Goal: Information Seeking & Learning: Learn about a topic

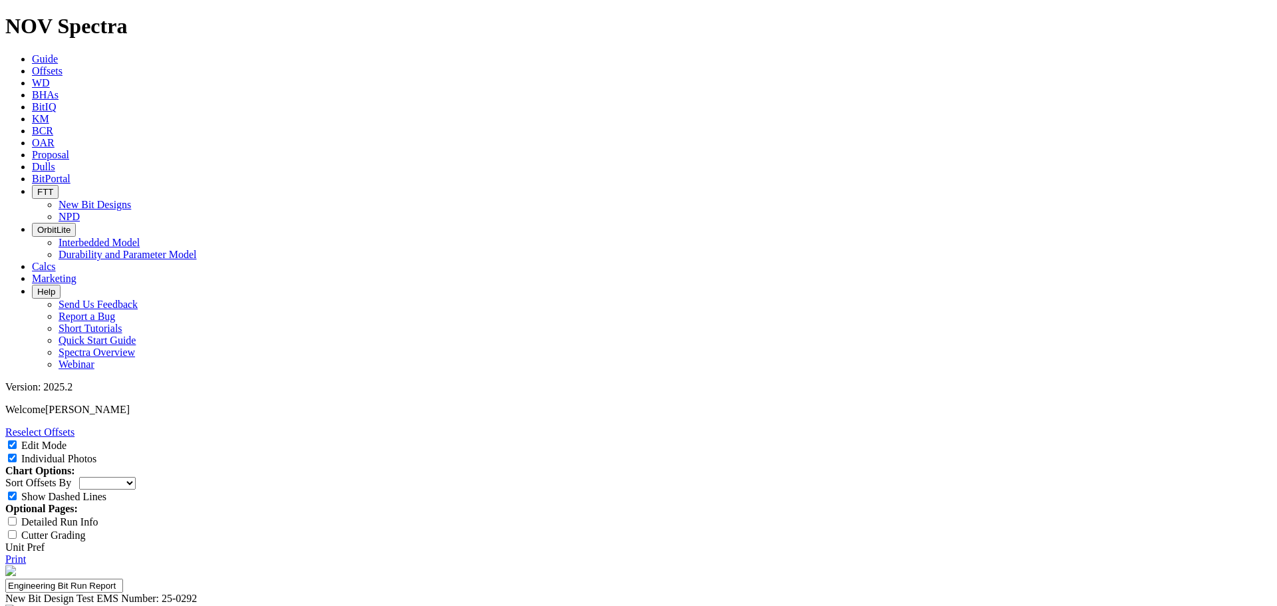
select select "New Bit Design"
click at [26, 553] on link "Print" at bounding box center [15, 558] width 21 height 11
click at [1129, 426] on div "Reselect Offsets Edit Mode Individual Photos Chart Options: Sort Offsets By Dep…" at bounding box center [638, 495] width 1267 height 139
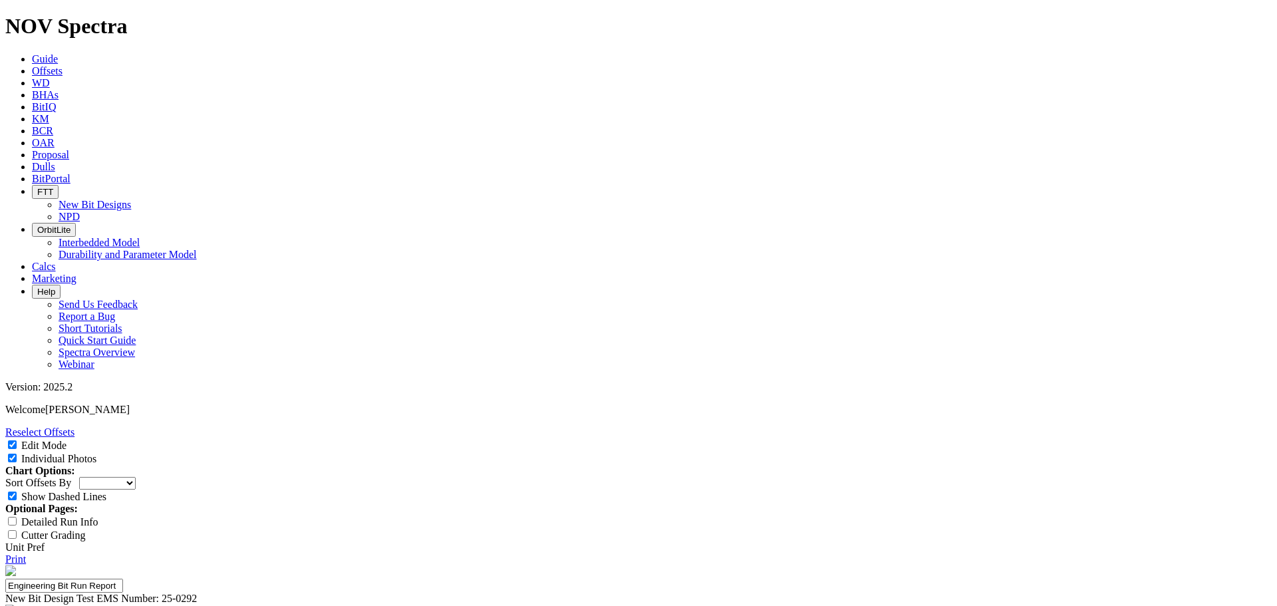
click at [58, 53] on span "Guide" at bounding box center [45, 58] width 26 height 11
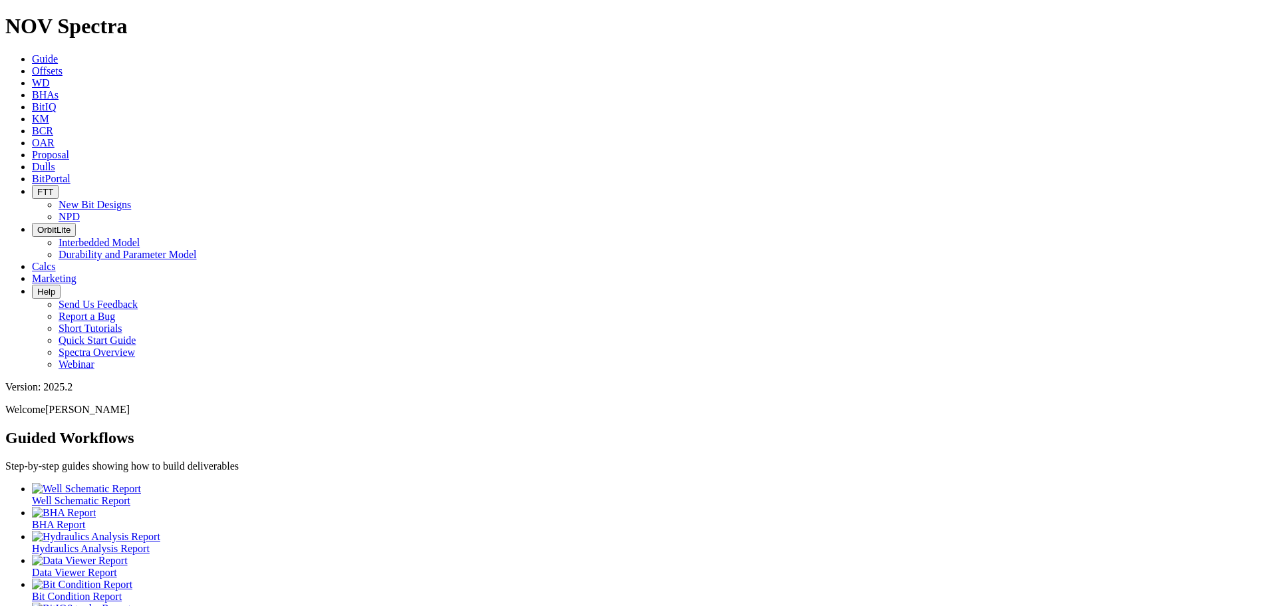
click at [63, 65] on span "Offsets" at bounding box center [47, 70] width 31 height 11
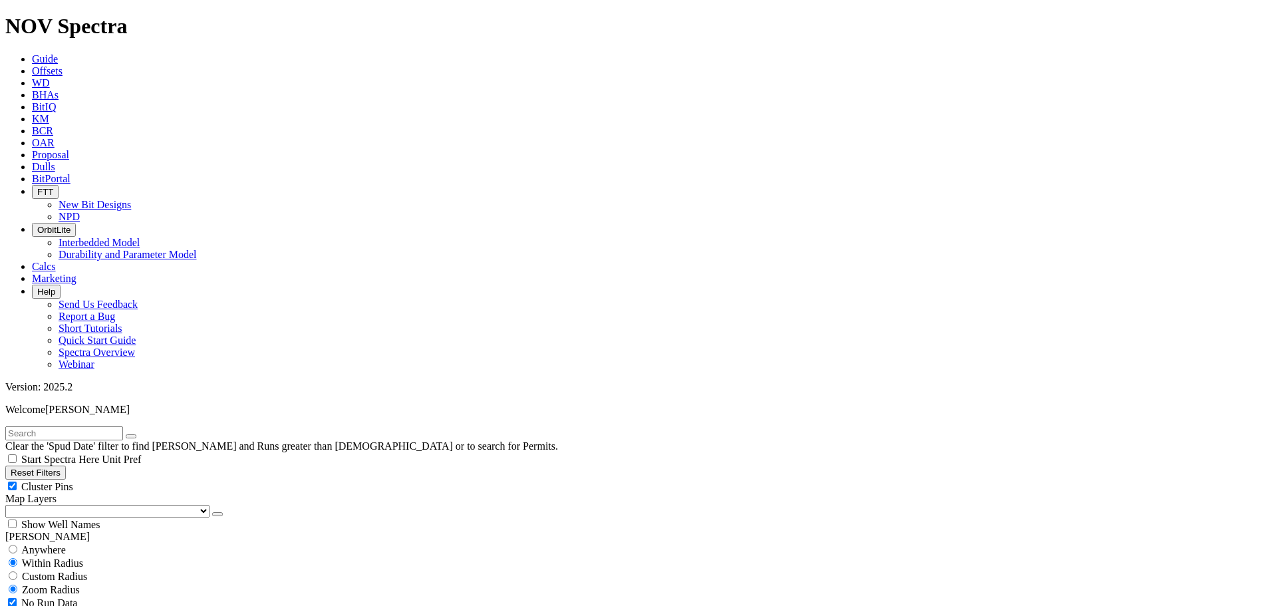
scroll to position [599, 0]
